Goal: Task Accomplishment & Management: Complete application form

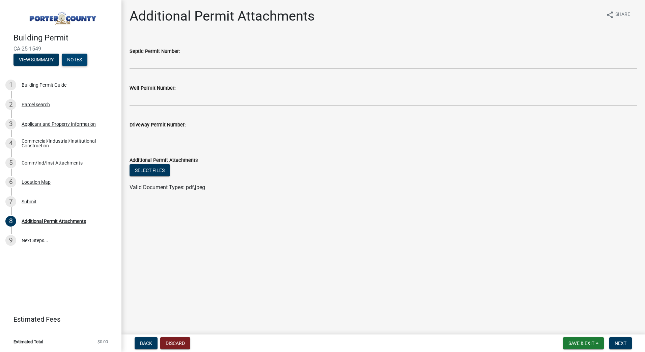
click at [76, 60] on button "Notes" at bounding box center [75, 60] width 26 height 12
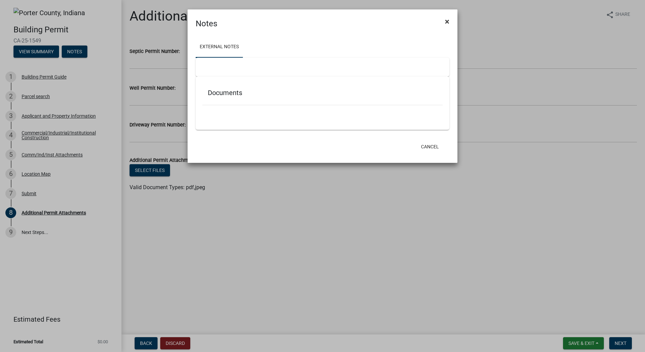
click at [442, 22] on button "×" at bounding box center [447, 21] width 15 height 19
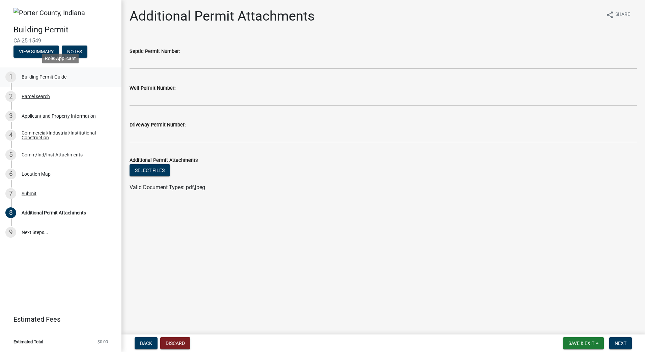
click at [52, 76] on div "Building Permit Guide" at bounding box center [44, 77] width 45 height 5
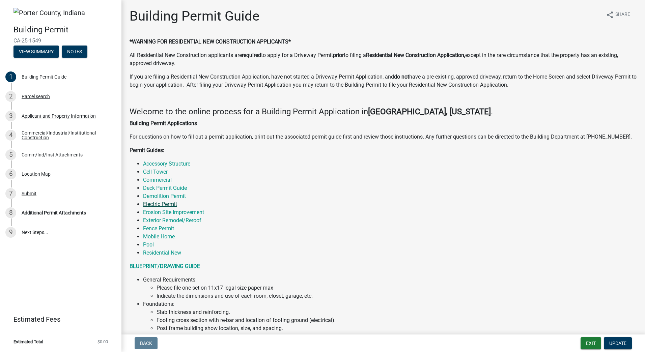
click at [168, 204] on link "Electric Permit" at bounding box center [160, 204] width 34 height 6
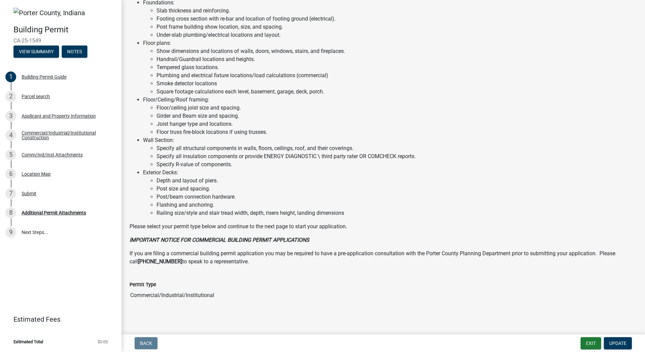
scroll to position [304, 0]
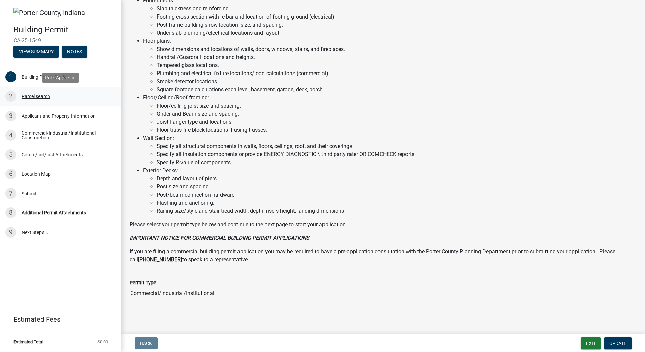
click at [27, 95] on div "Parcel search" at bounding box center [36, 96] width 28 height 5
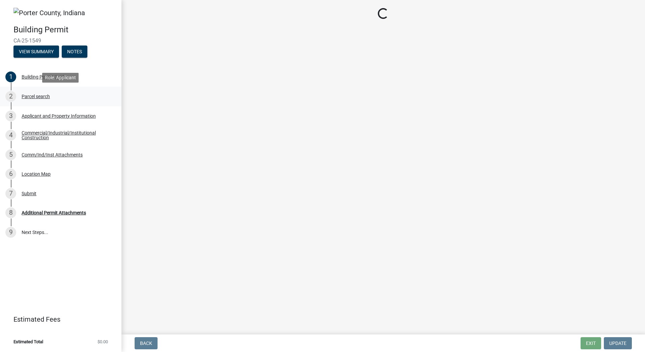
scroll to position [0, 0]
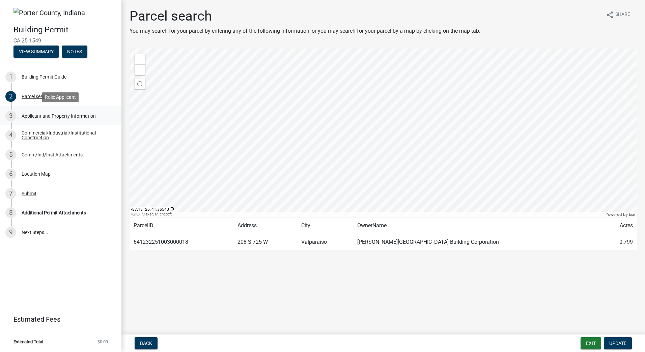
click at [40, 118] on div "Applicant and Property Information" at bounding box center [59, 116] width 74 height 5
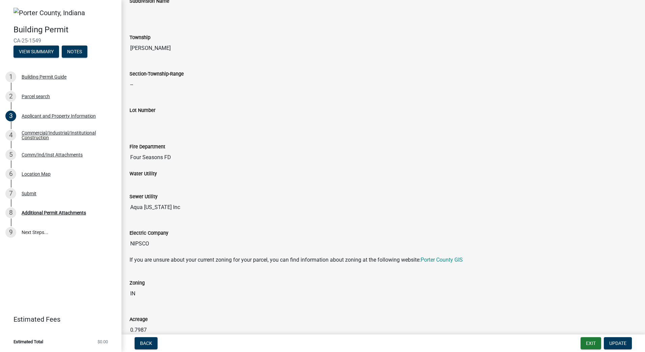
scroll to position [304, 0]
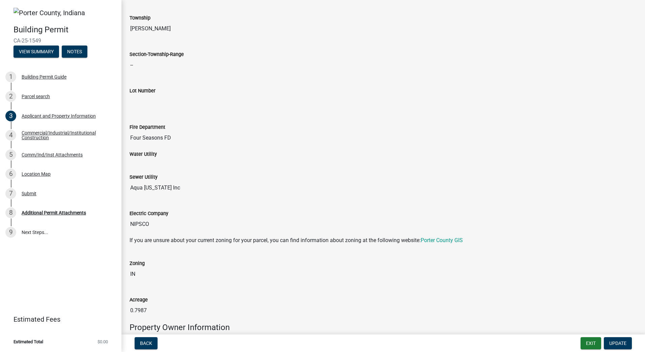
click at [171, 142] on input "Four Seasons FD" at bounding box center [384, 137] width 508 height 13
click at [175, 139] on input "Four Seasons FD" at bounding box center [384, 137] width 508 height 13
click at [170, 185] on input "Aqua [US_STATE] Inc" at bounding box center [384, 187] width 508 height 13
click at [175, 190] on input "Aqua [US_STATE] Inc" at bounding box center [384, 187] width 508 height 13
click at [180, 237] on p "If you are unsure about your current zoning for your parcel, you can find infor…" at bounding box center [384, 241] width 508 height 8
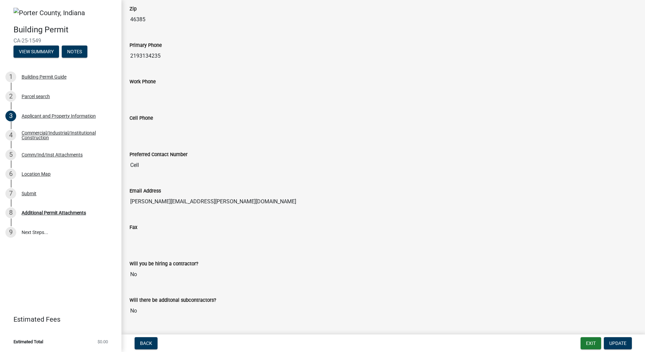
scroll to position [810, 0]
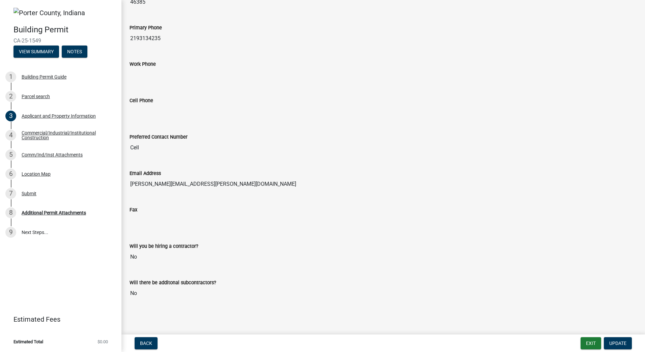
click at [145, 290] on input "No" at bounding box center [384, 293] width 508 height 13
click at [151, 256] on input "No" at bounding box center [384, 256] width 508 height 13
click at [146, 294] on input "No" at bounding box center [384, 293] width 508 height 13
click at [623, 338] on button "Update" at bounding box center [618, 343] width 28 height 12
click at [614, 342] on span "Update" at bounding box center [618, 343] width 17 height 5
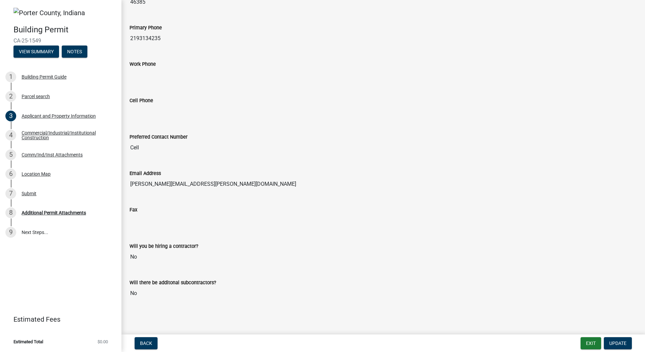
click at [170, 293] on input "No" at bounding box center [384, 293] width 508 height 13
click at [168, 293] on input "No" at bounding box center [384, 293] width 508 height 13
click at [45, 137] on div "Commercial/Industrial/Institutional Construction" at bounding box center [66, 135] width 89 height 9
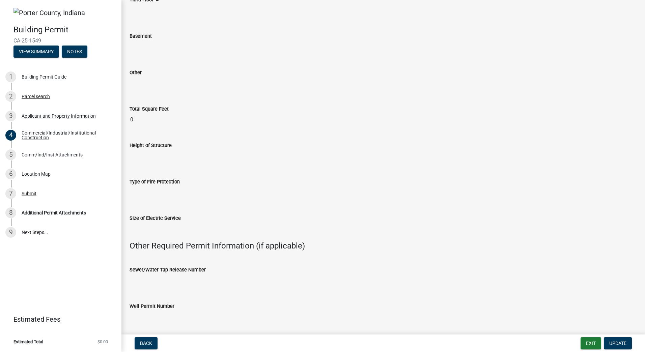
scroll to position [877, 0]
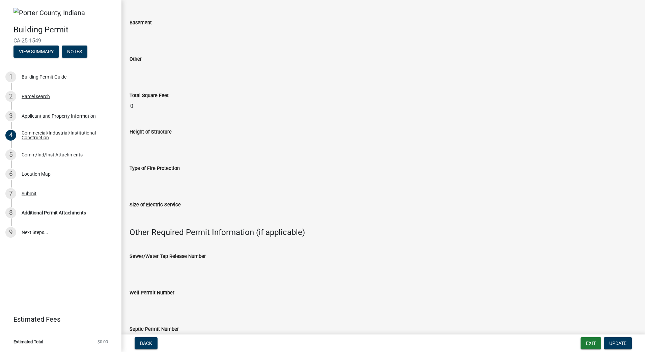
click at [173, 179] on input "Type of Fire Protection" at bounding box center [384, 178] width 508 height 13
click at [616, 342] on span "Update" at bounding box center [618, 343] width 17 height 5
click at [161, 171] on label "Type of Fire Protection" at bounding box center [155, 168] width 50 height 5
click at [161, 172] on input "Type of Fire Protection" at bounding box center [384, 178] width 508 height 13
click at [47, 230] on link "9 Next Steps..." at bounding box center [60, 233] width 121 height 20
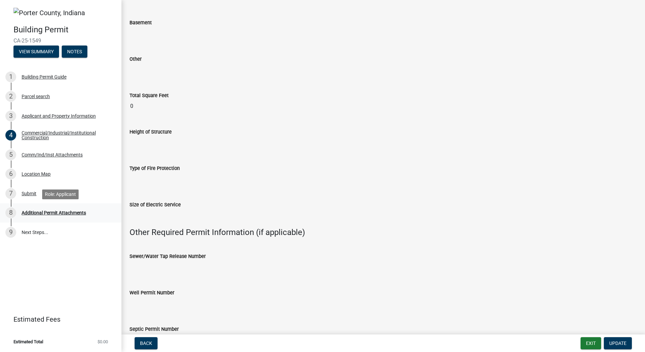
click at [45, 214] on div "Additional Permit Attachments" at bounding box center [54, 213] width 64 height 5
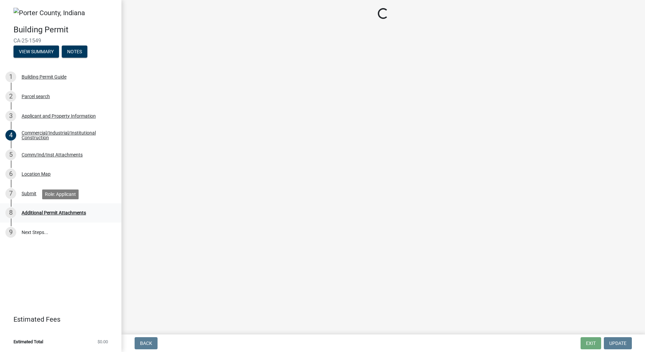
scroll to position [0, 0]
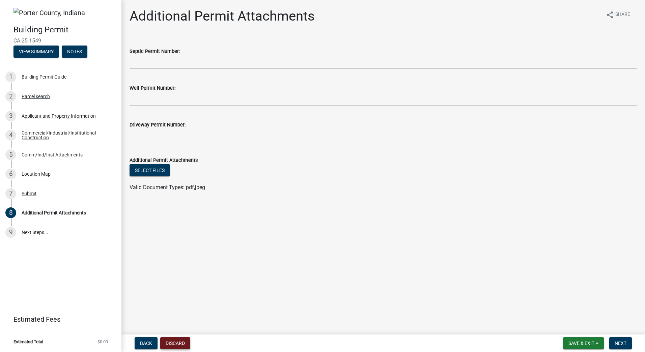
click at [180, 341] on button "Discard" at bounding box center [175, 343] width 30 height 12
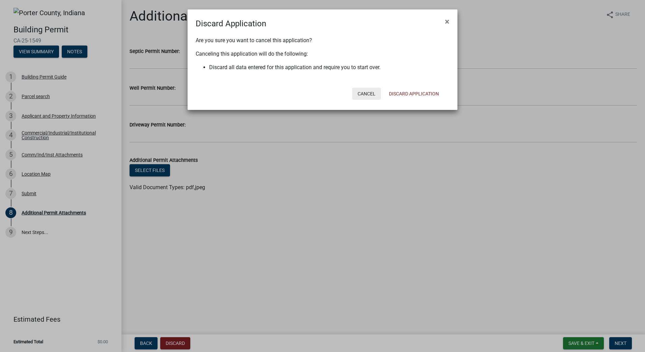
click at [368, 92] on button "Cancel" at bounding box center [366, 94] width 29 height 12
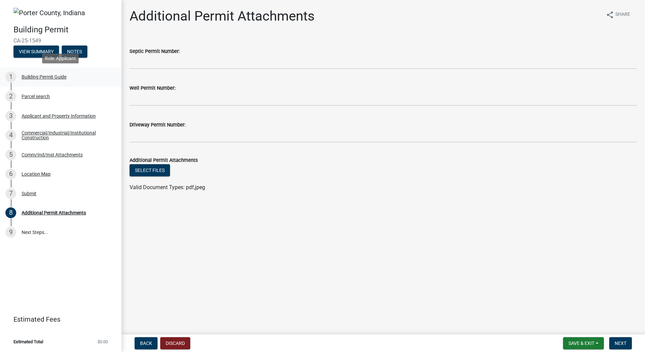
click at [66, 78] on div "Building Permit Guide" at bounding box center [44, 77] width 45 height 5
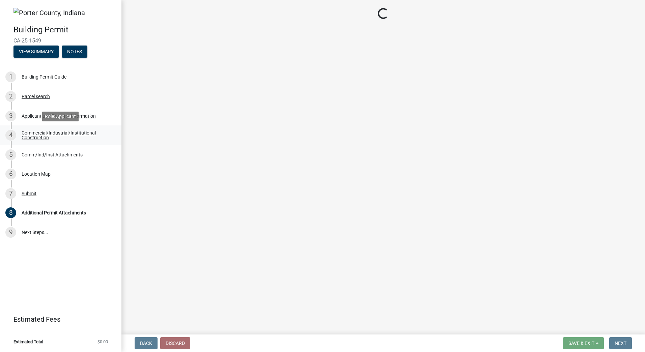
click at [58, 134] on div "Commercial/Industrial/Institutional Construction" at bounding box center [66, 135] width 89 height 9
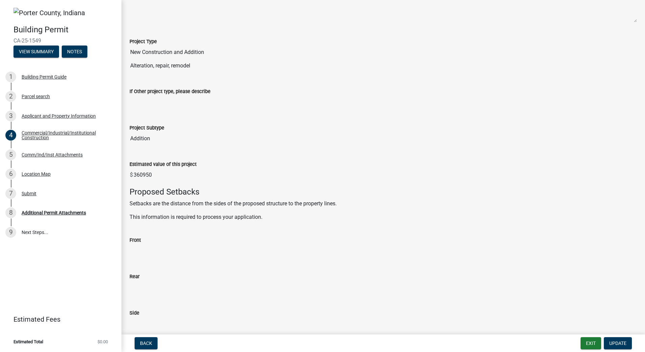
scroll to position [113, 0]
